Goal: Task Accomplishment & Management: Use online tool/utility

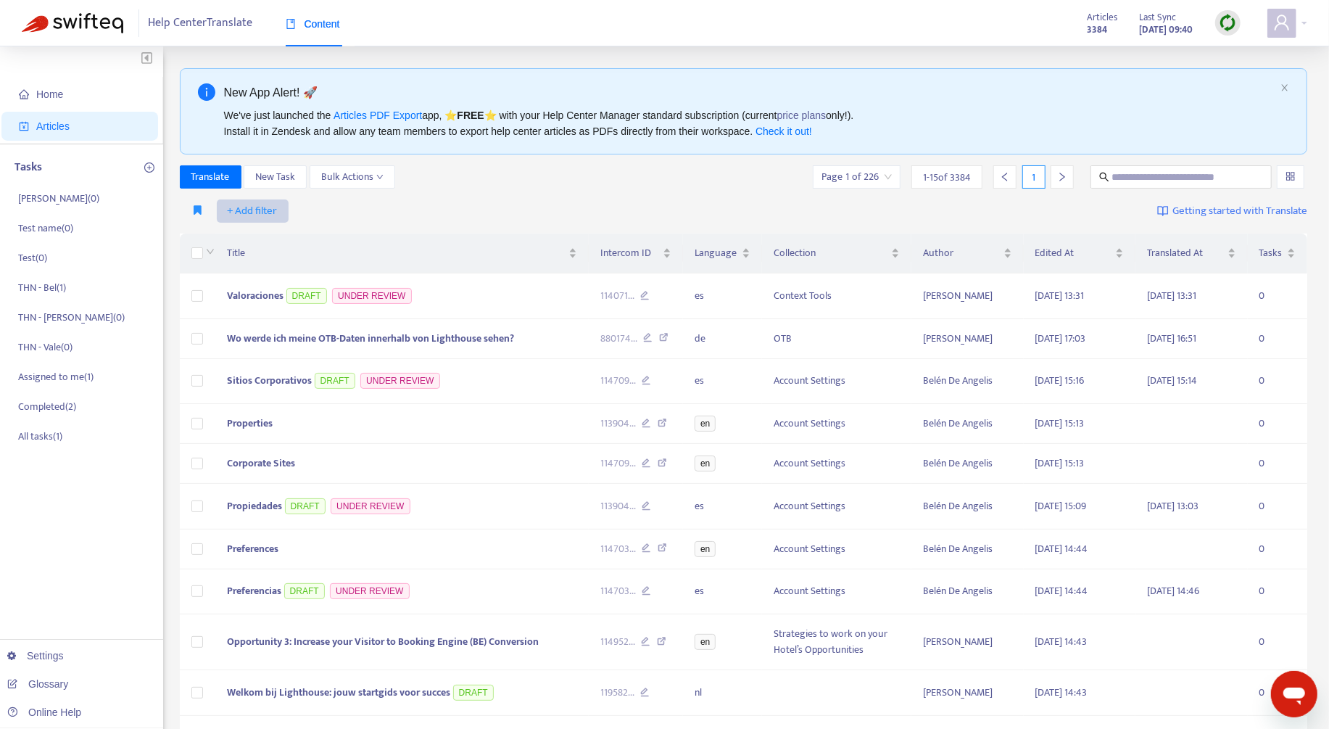
click at [266, 211] on span "+ Add filter" at bounding box center [253, 210] width 50 height 17
click at [286, 302] on span "Collection" at bounding box center [273, 309] width 91 height 16
click at [272, 207] on div at bounding box center [261, 210] width 88 height 17
click at [105, 98] on span "Home" at bounding box center [83, 94] width 128 height 29
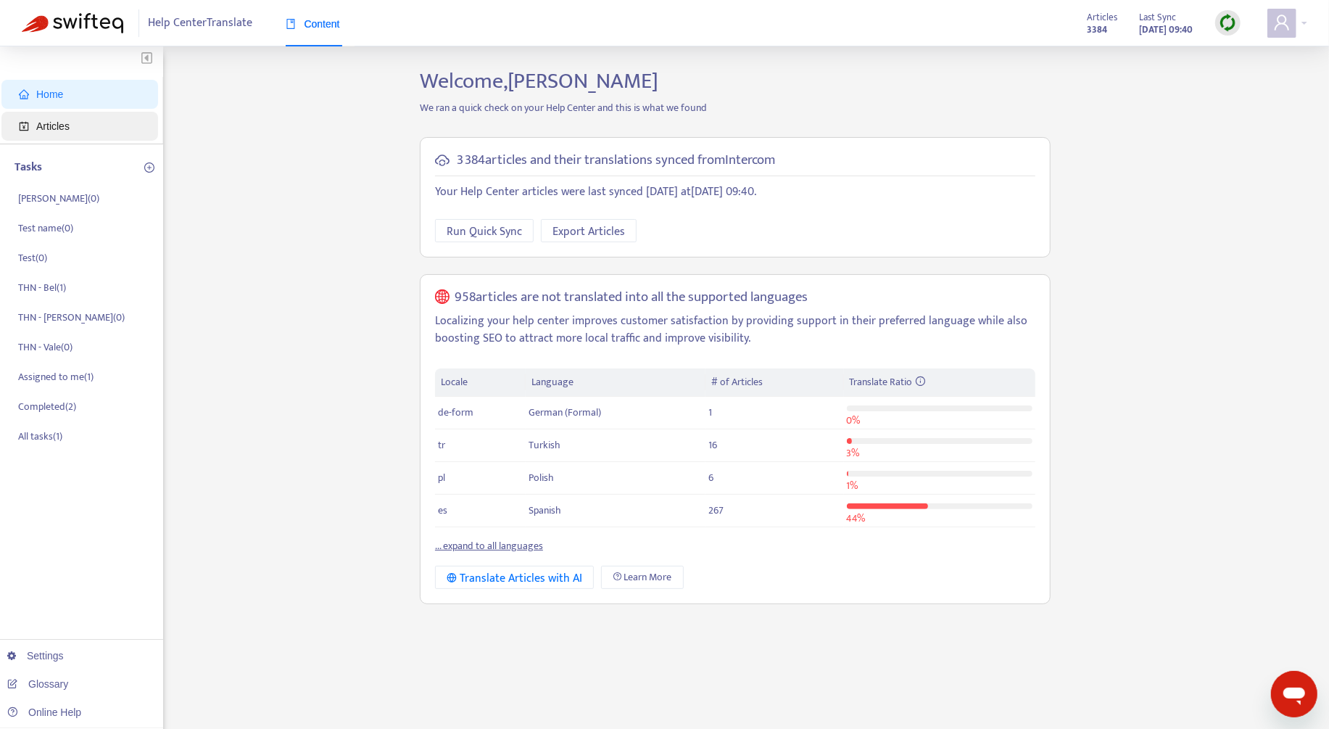
click at [96, 122] on span "Articles" at bounding box center [83, 126] width 128 height 29
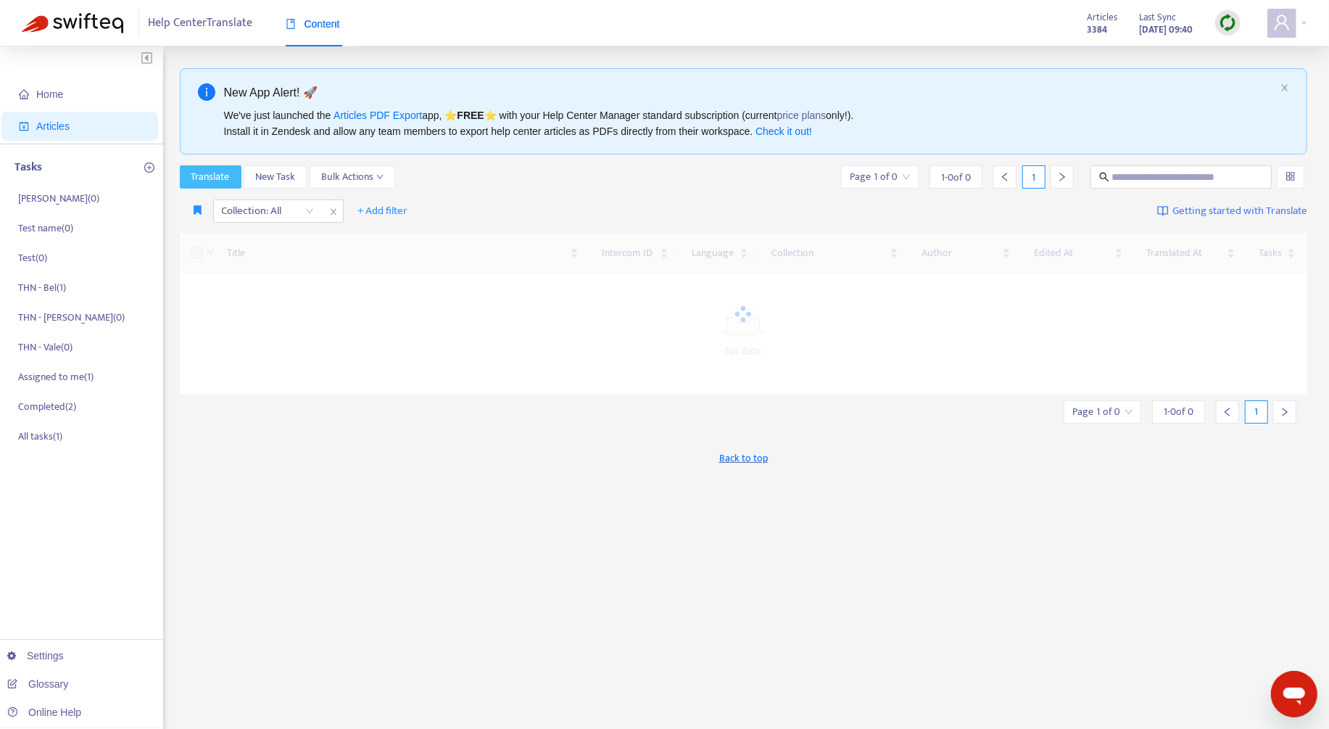
click at [224, 166] on button "Translate" at bounding box center [211, 176] width 62 height 23
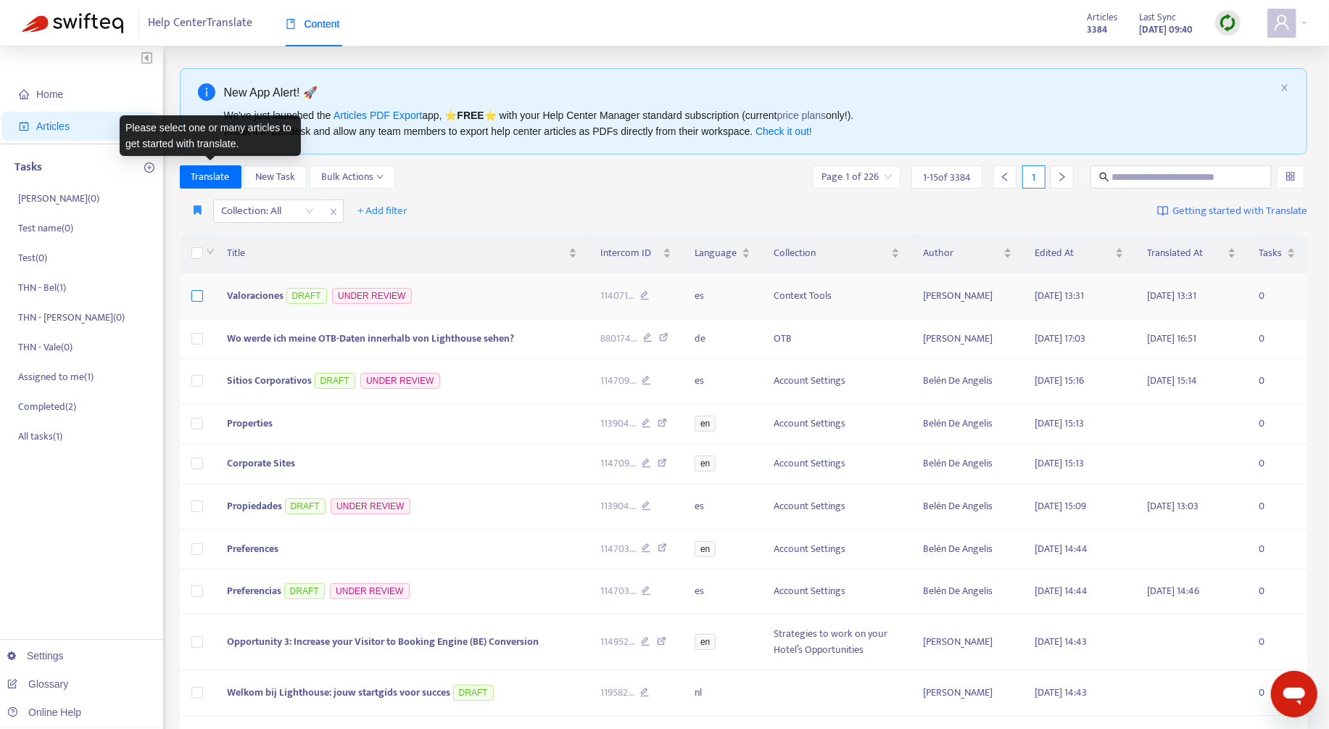
click at [202, 302] on label at bounding box center [197, 296] width 12 height 16
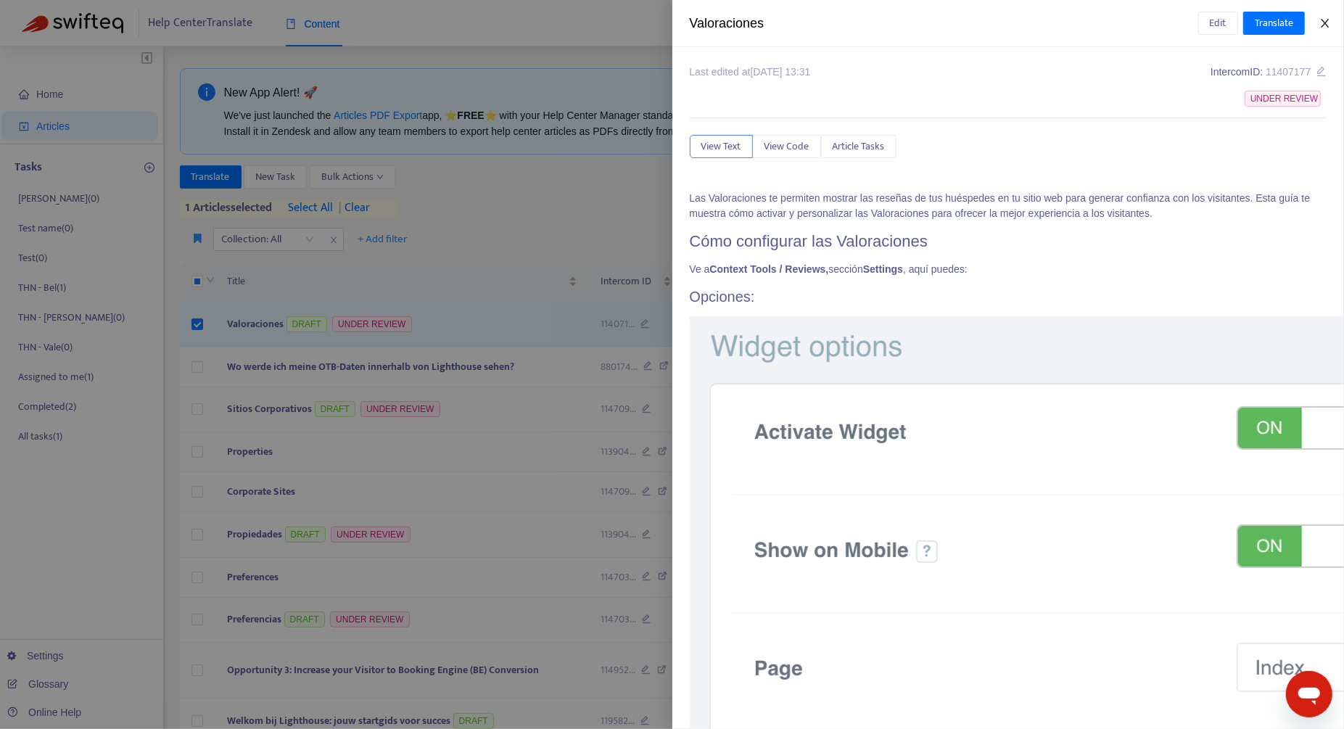
click at [1322, 22] on icon "close" at bounding box center [1325, 23] width 12 height 12
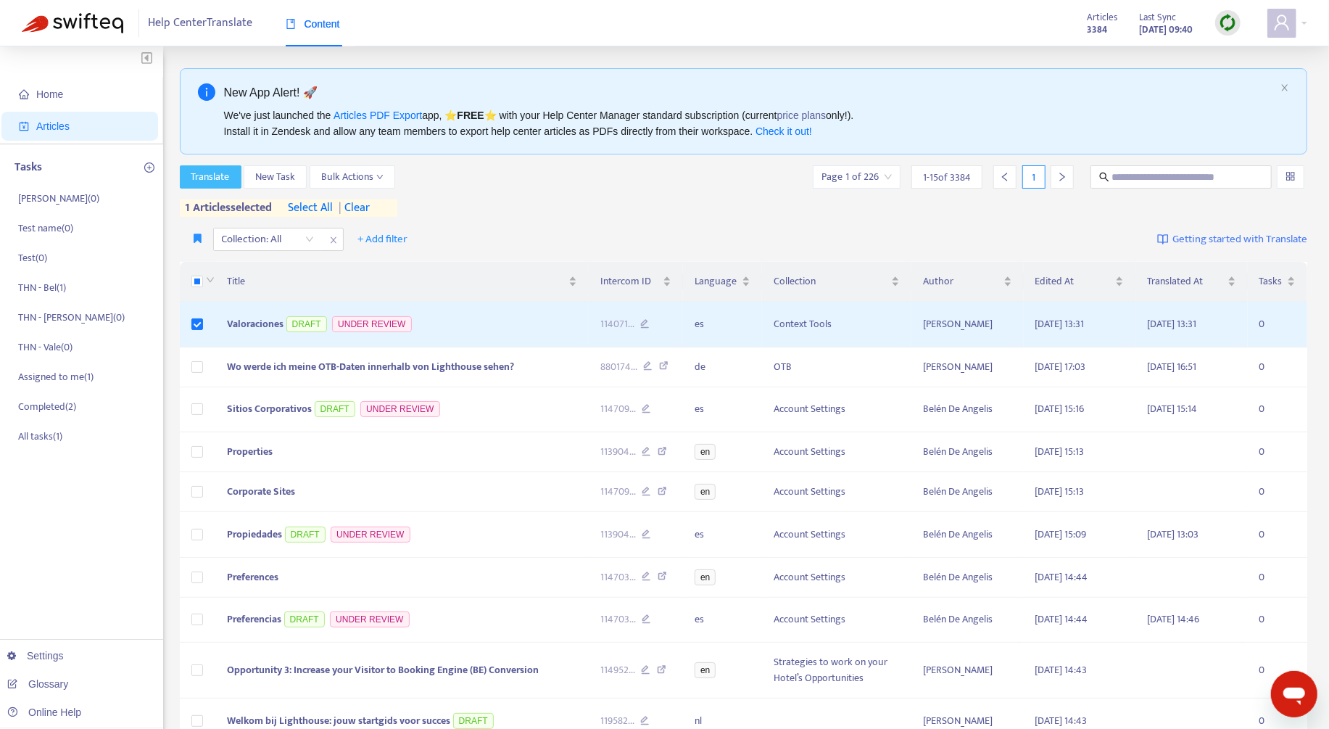
click at [197, 173] on span "Translate" at bounding box center [210, 177] width 38 height 16
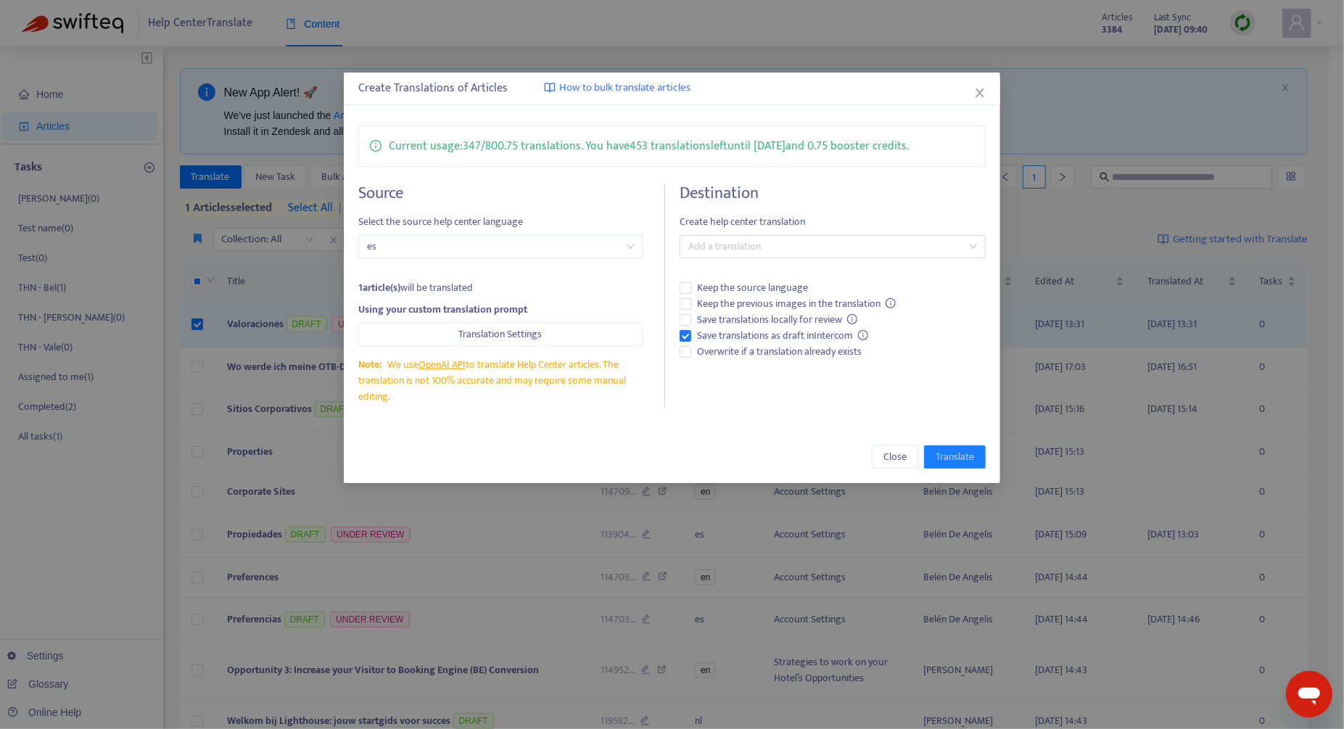
drag, startPoint x: 631, startPoint y: 144, endPoint x: 704, endPoint y: 144, distance: 72.5
click at [704, 144] on p "Current usage: 347 / 800.75 translations . You have 453 translations left until…" at bounding box center [649, 146] width 520 height 18
drag, startPoint x: 712, startPoint y: 144, endPoint x: 631, endPoint y: 144, distance: 80.5
click at [631, 144] on p "Current usage: 347 / 800.75 translations . You have 453 translations left until…" at bounding box center [649, 146] width 520 height 18
copy p "453 translations"
